Goal: Task Accomplishment & Management: Manage account settings

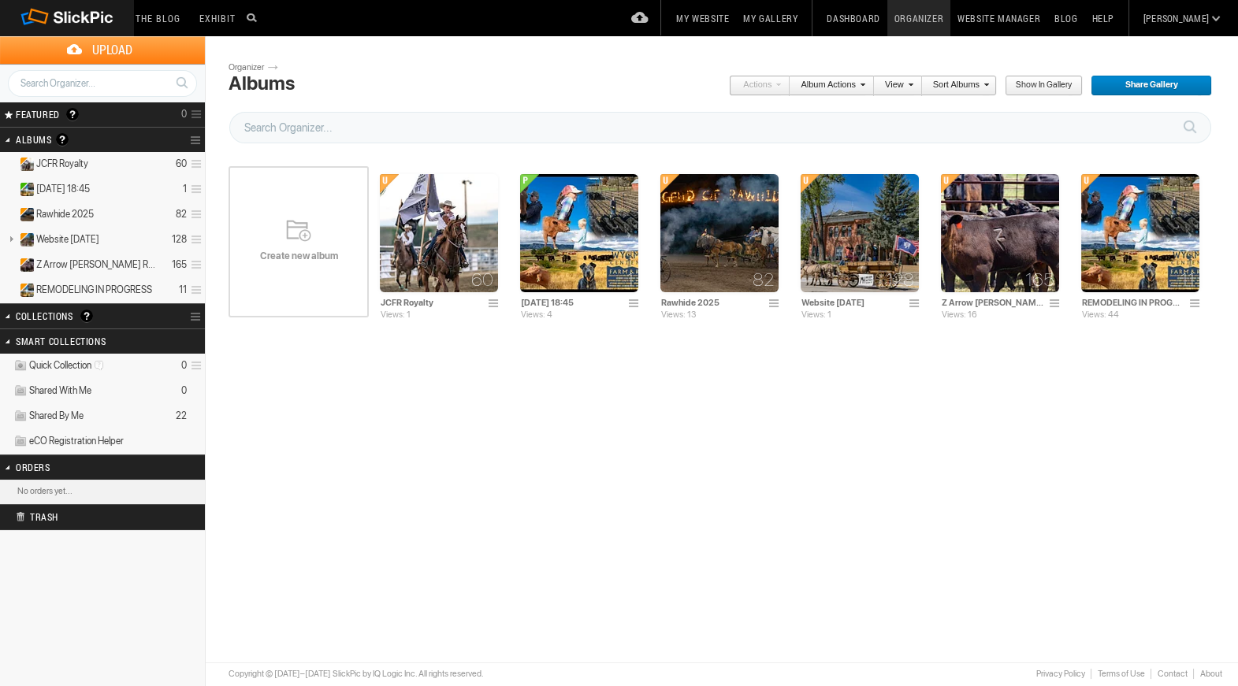
click at [307, 250] on span "Create new album" at bounding box center [298, 256] width 140 height 13
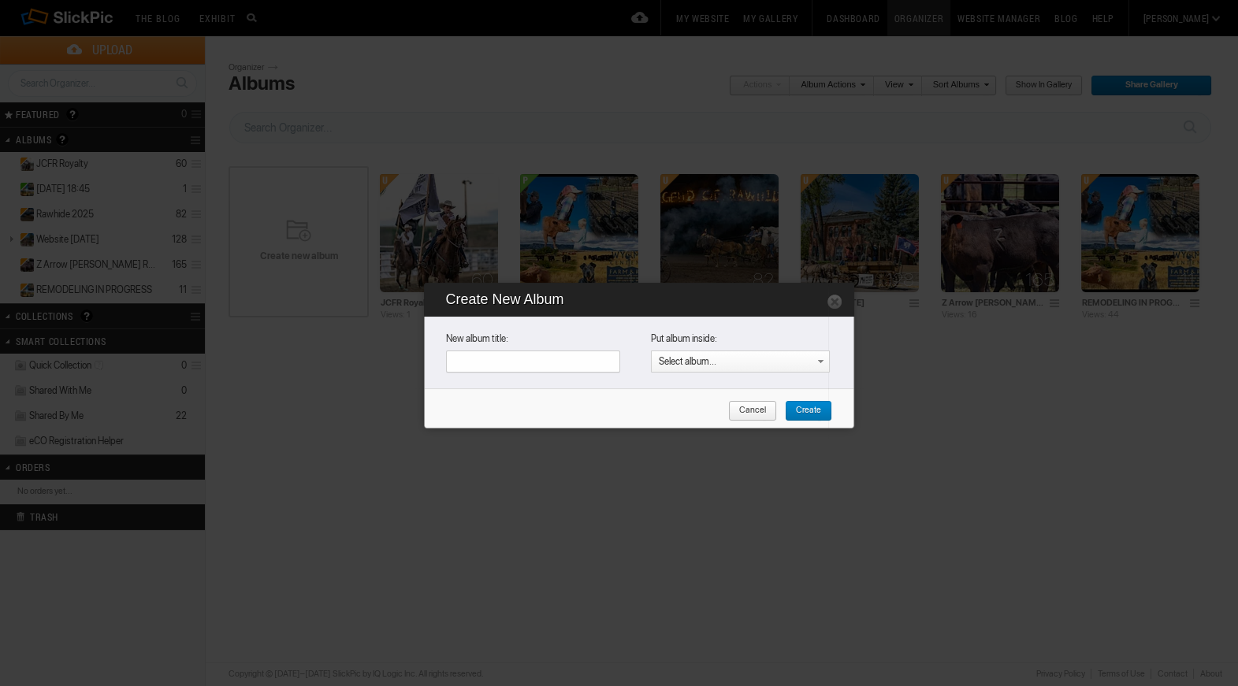
click at [477, 361] on input "text" at bounding box center [533, 362] width 174 height 22
type input "[PERSON_NAME], and Mo"
click at [808, 410] on span "Create" at bounding box center [803, 411] width 36 height 20
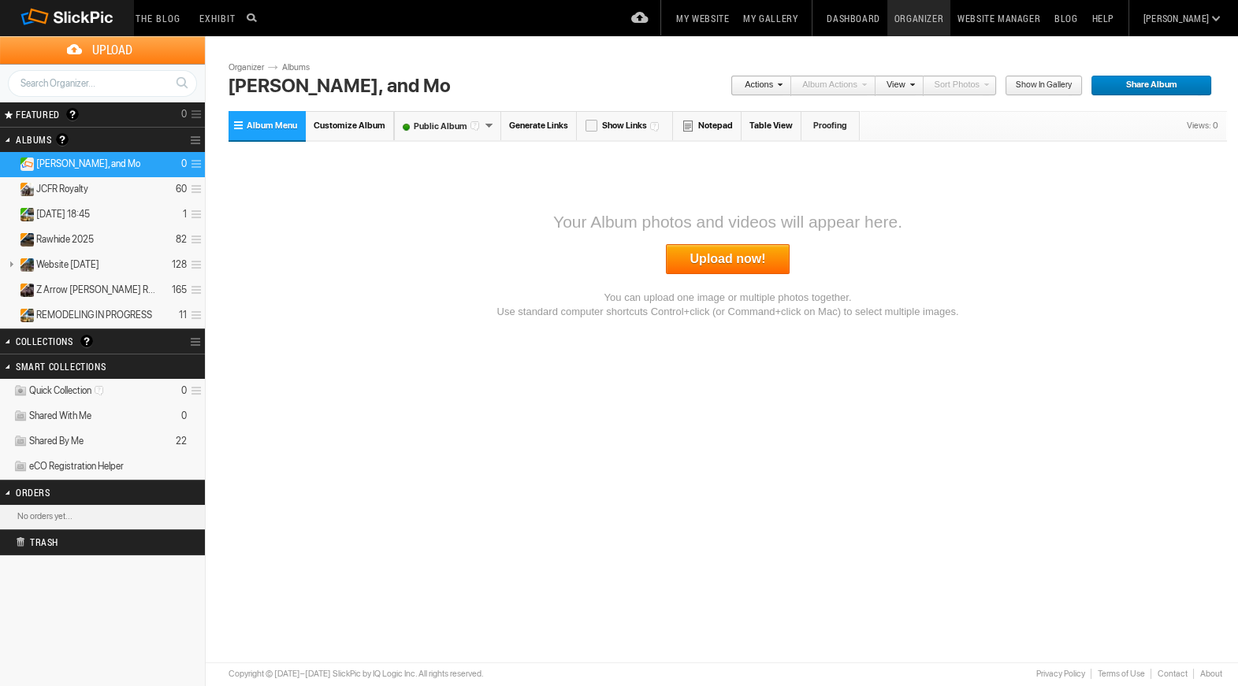
click at [352, 128] on span "Customize Album" at bounding box center [350, 126] width 72 height 10
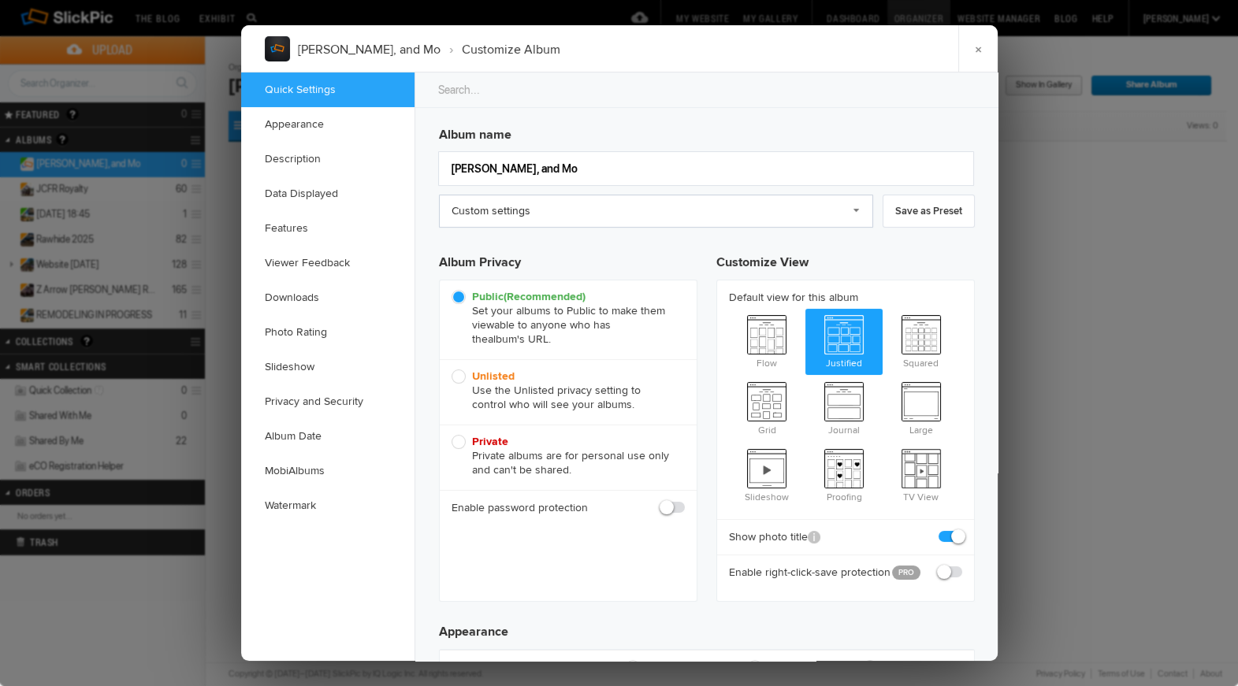
click at [589, 209] on link "Custom settings" at bounding box center [656, 211] width 434 height 33
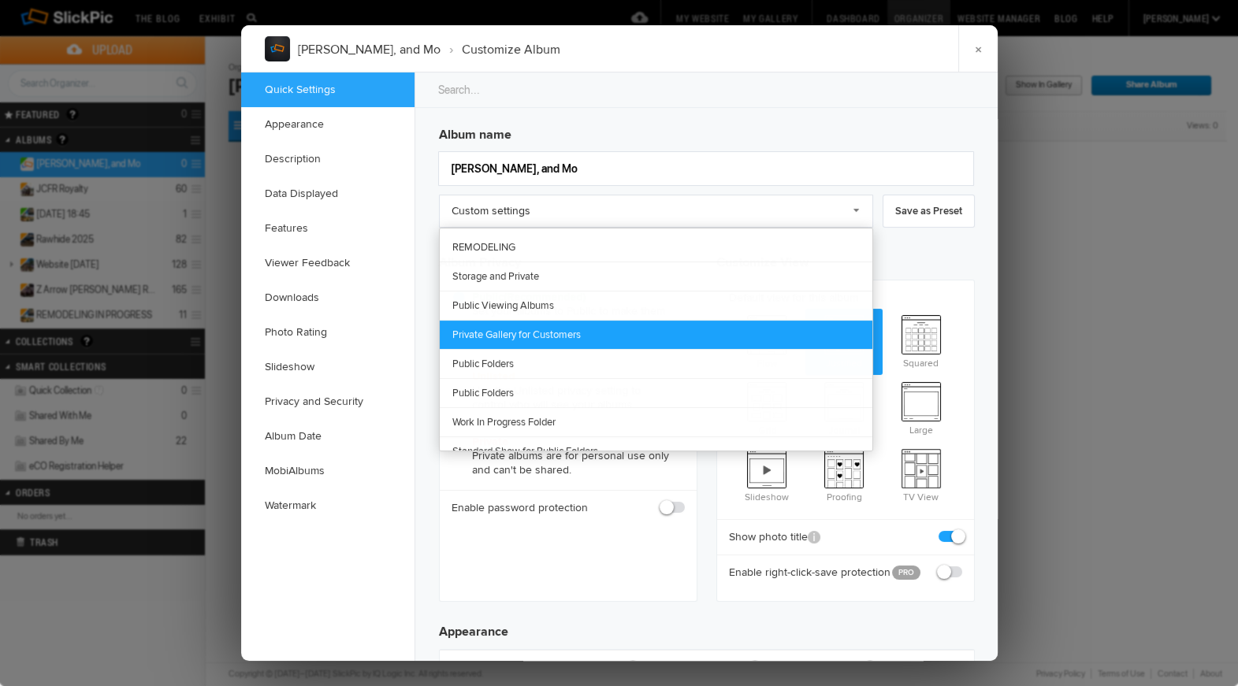
click at [591, 324] on link "Private Gallery for Customers" at bounding box center [656, 334] width 433 height 29
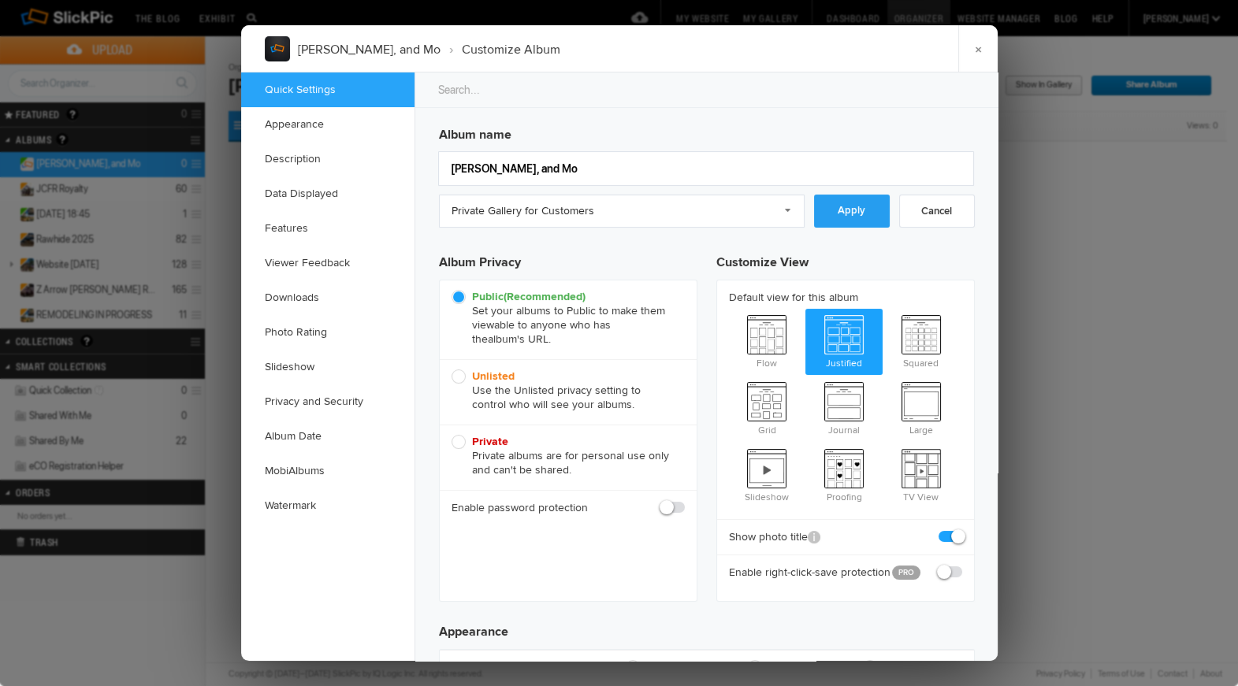
click at [856, 208] on link "Apply" at bounding box center [852, 211] width 76 height 33
radio input "false"
radio input "true"
checkbox input "true"
radio input "false"
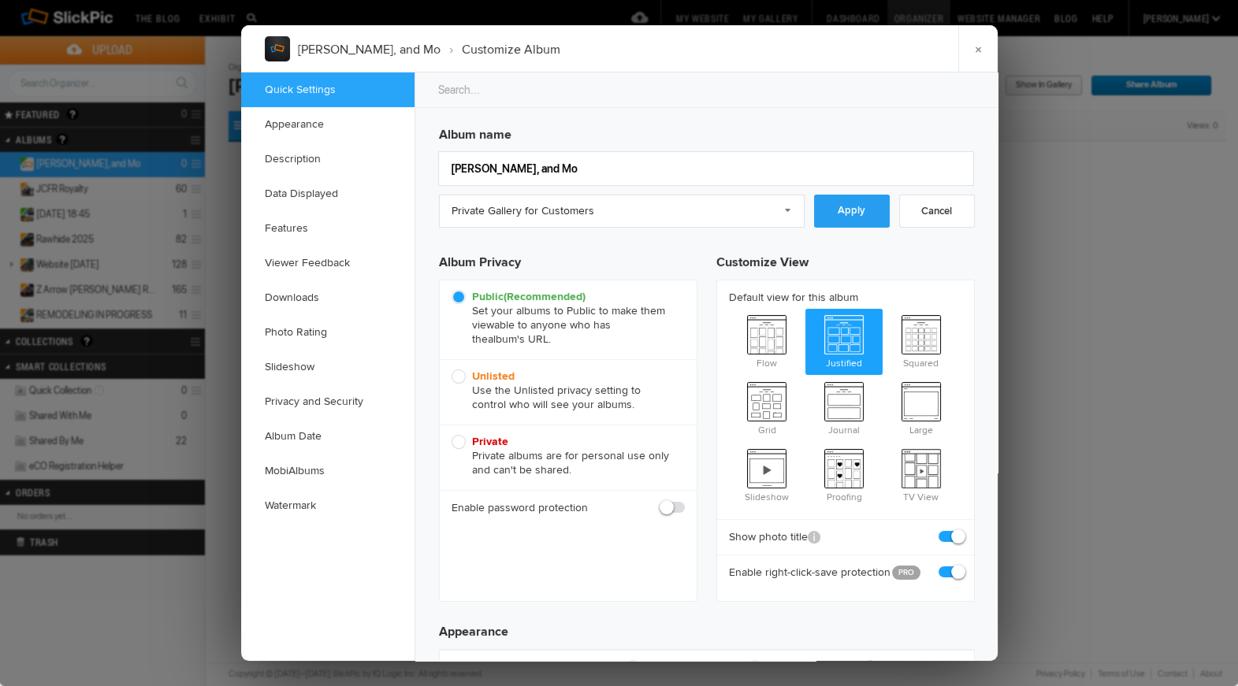
radio input "true"
radio input "false"
radio input "true"
radio input "false"
radio input "true"
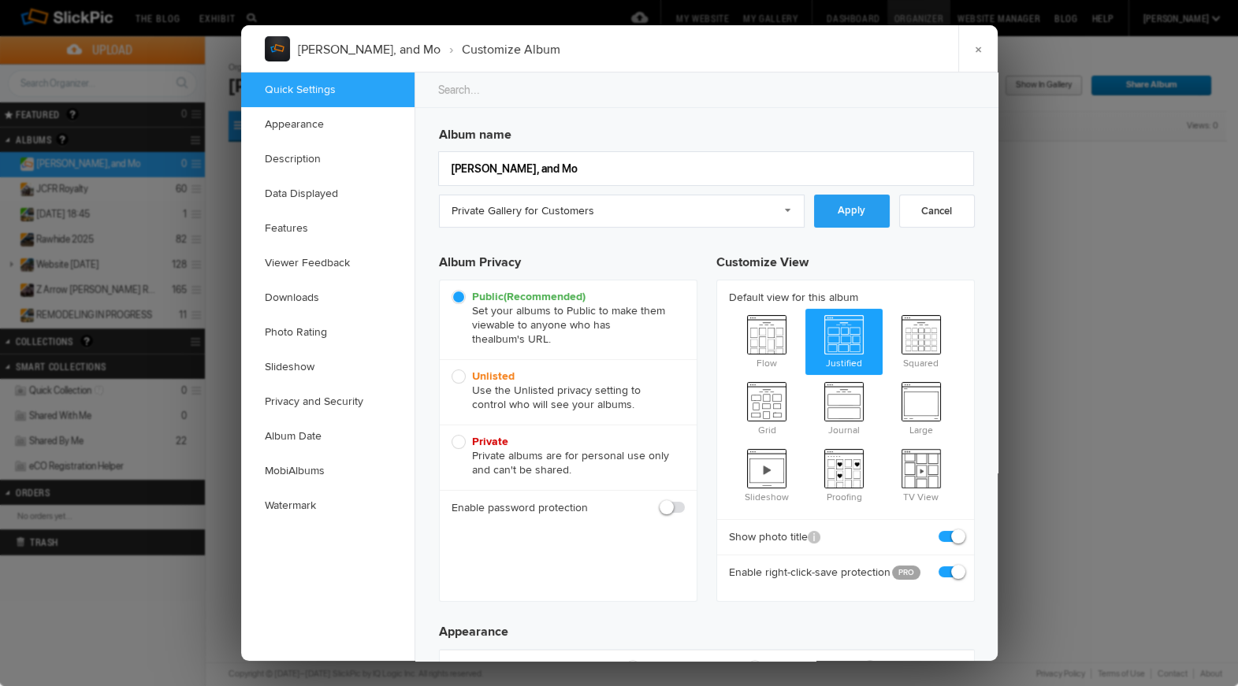
checkbox input "true"
checkbox input "false"
checkbox input "true"
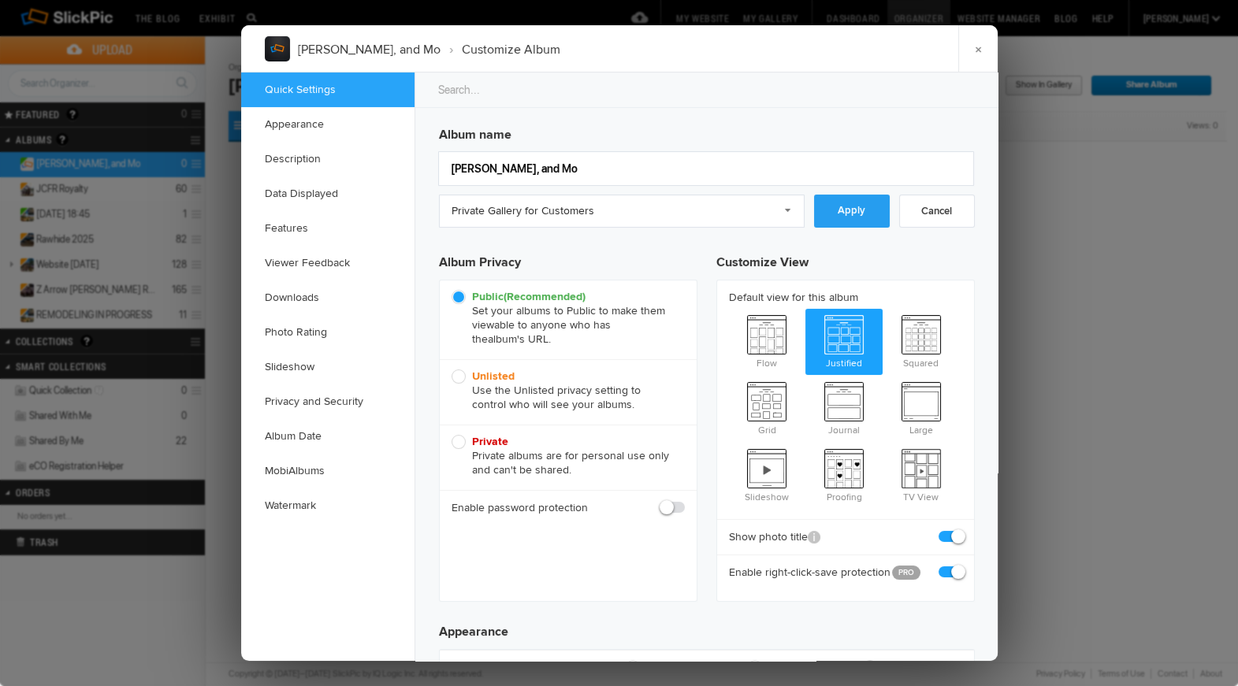
checkbox input "true"
radio input "false"
radio input "true"
click at [979, 49] on link "×" at bounding box center [977, 48] width 39 height 47
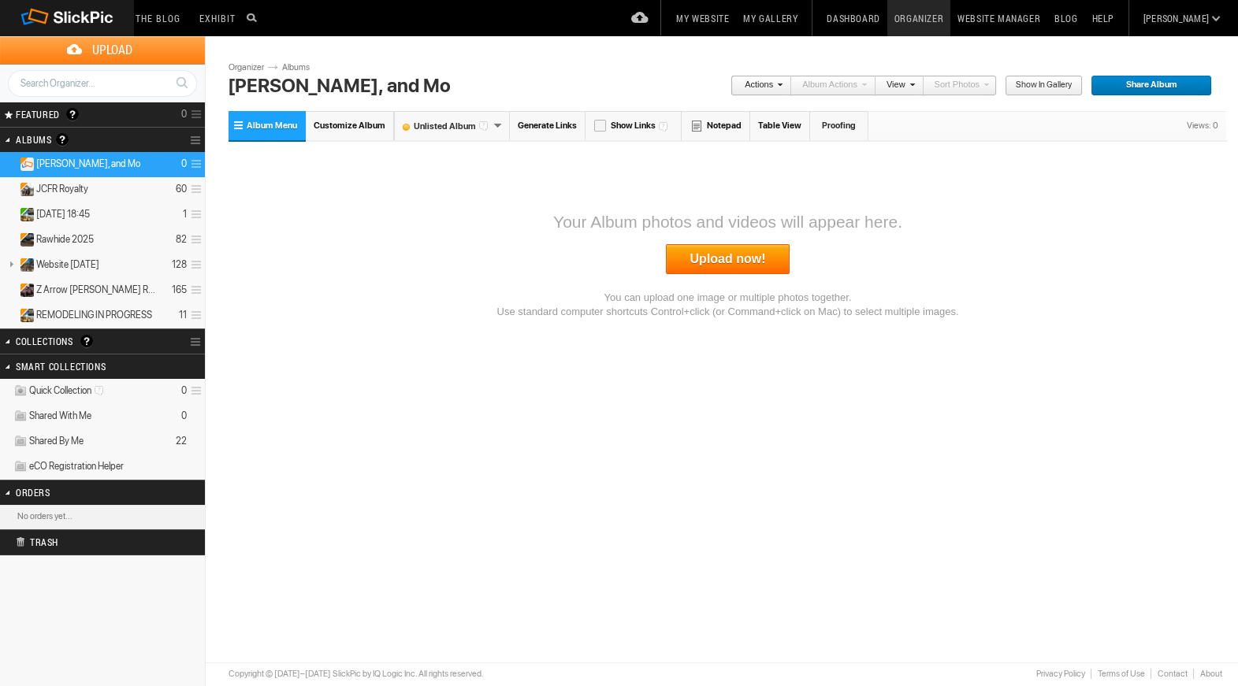
click at [701, 256] on link "Upload now!" at bounding box center [728, 259] width 124 height 30
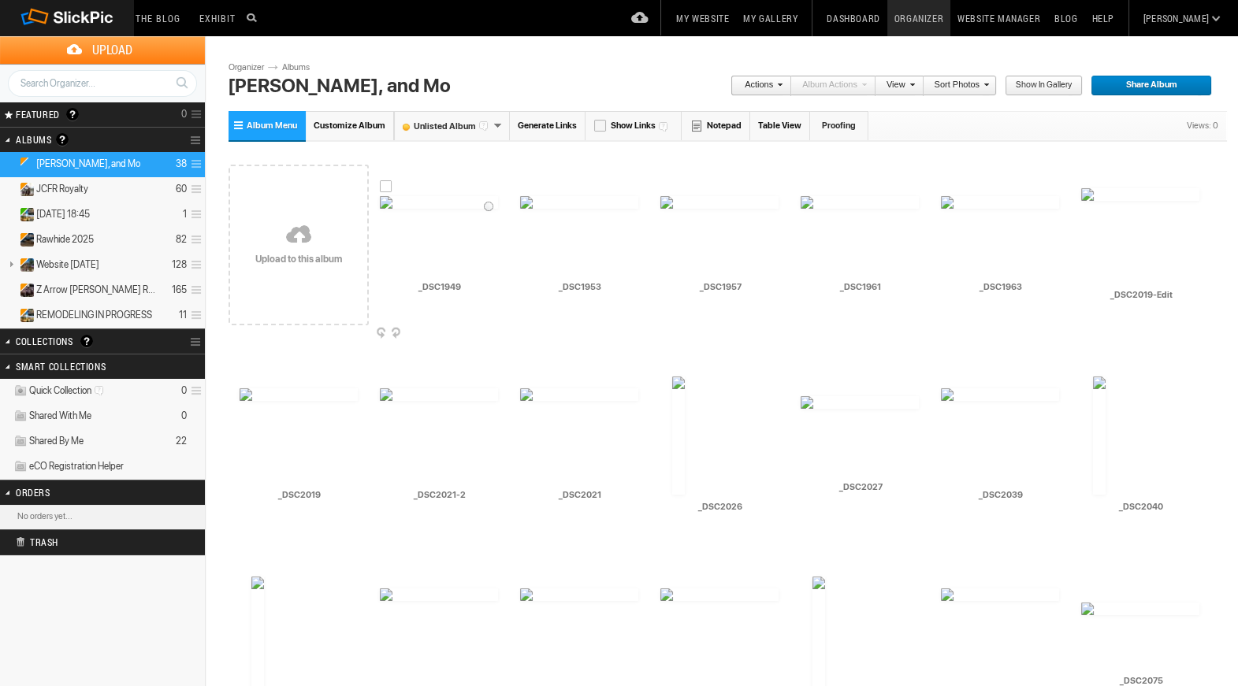
click at [455, 209] on img at bounding box center [439, 202] width 118 height 13
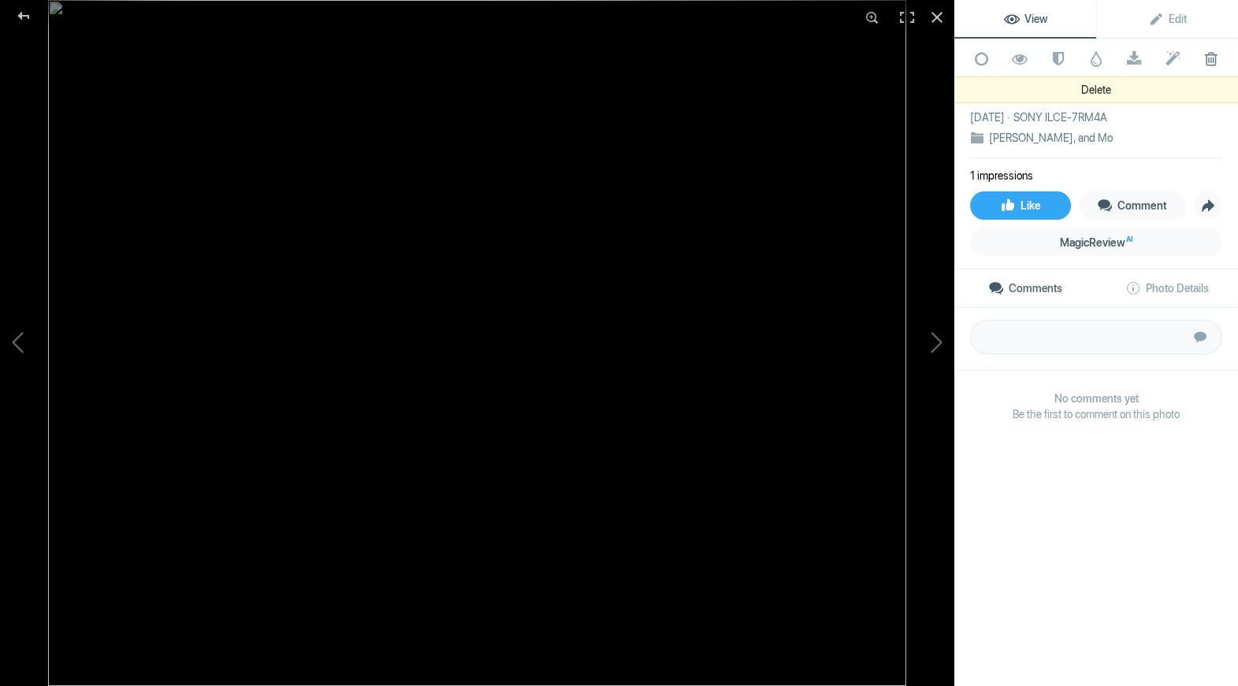
click at [1213, 54] on span at bounding box center [1210, 59] width 39 height 16
click at [1213, 59] on span at bounding box center [1210, 59] width 39 height 16
click at [1215, 58] on span at bounding box center [1210, 59] width 39 height 16
click at [1179, 85] on div "_DSC2267 [DATE] SONY ILCE-7RM4A [PERSON_NAME], [PERSON_NAME], and [PERSON_NAME]" at bounding box center [1096, 117] width 252 height 81
click at [1212, 61] on span at bounding box center [1210, 59] width 39 height 16
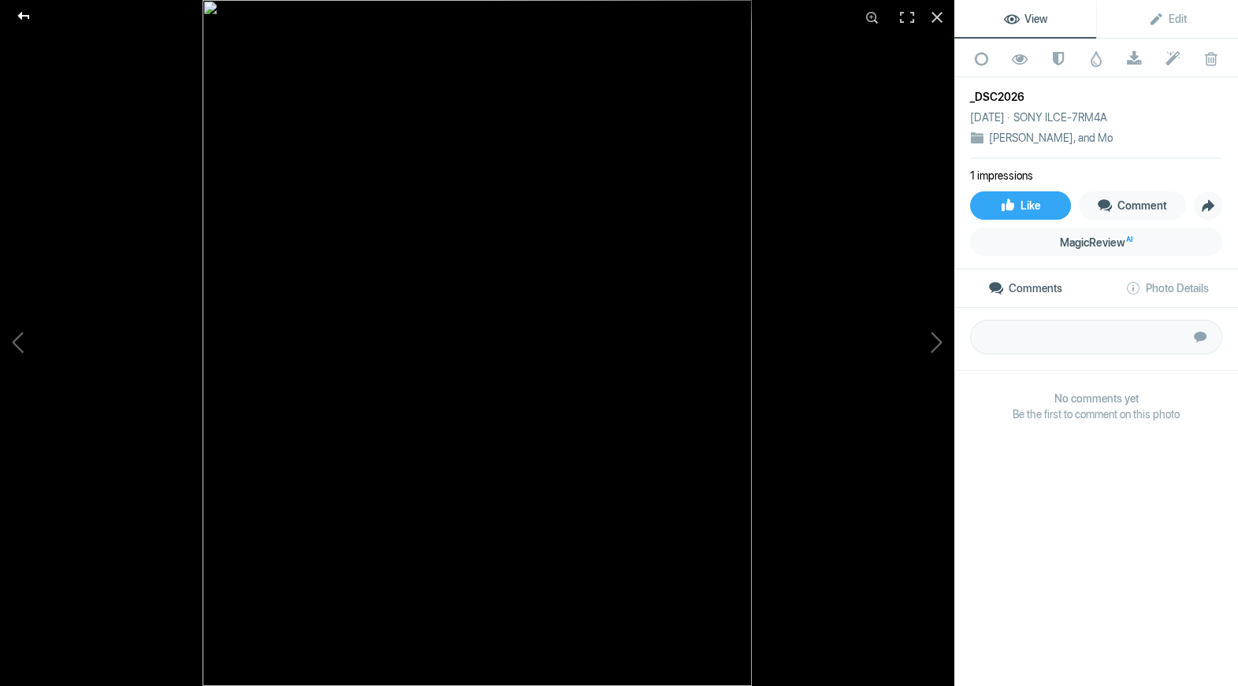
click at [28, 14] on div at bounding box center [23, 16] width 57 height 32
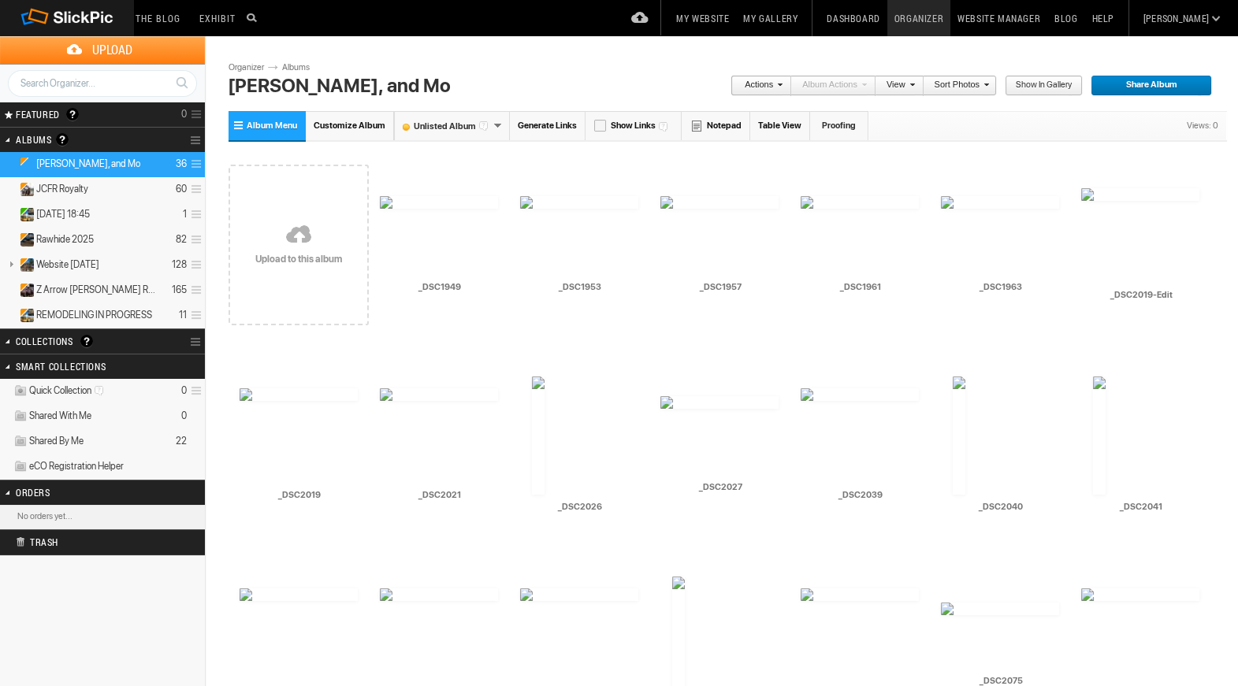
click at [1034, 87] on span "Show in Gallery" at bounding box center [1038, 86] width 67 height 20
